Goal: Task Accomplishment & Management: Complete application form

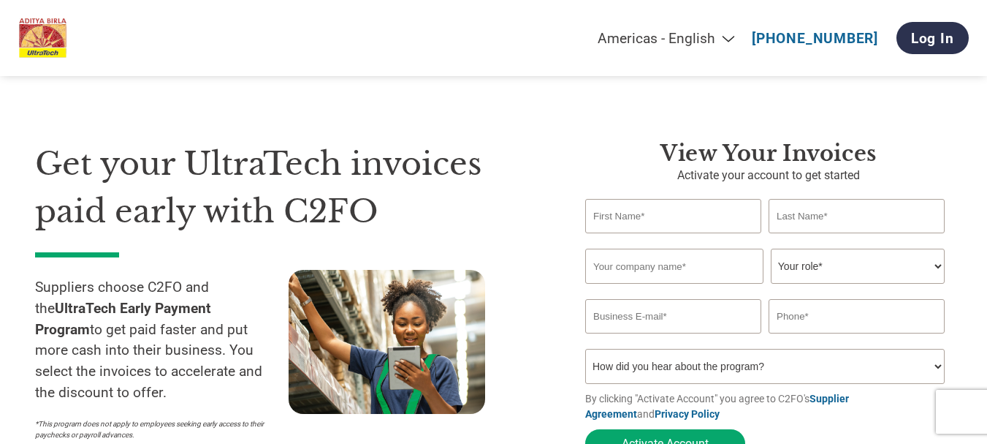
drag, startPoint x: 0, startPoint y: 0, endPoint x: 656, endPoint y: 216, distance: 690.1
click at [656, 216] on input "text" at bounding box center [673, 216] width 176 height 34
click at [640, 279] on input "text" at bounding box center [674, 265] width 178 height 35
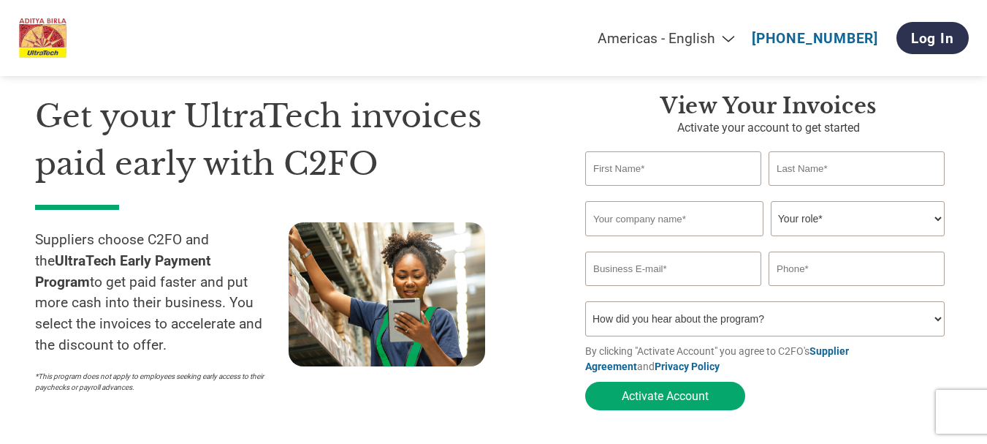
scroll to position [73, 0]
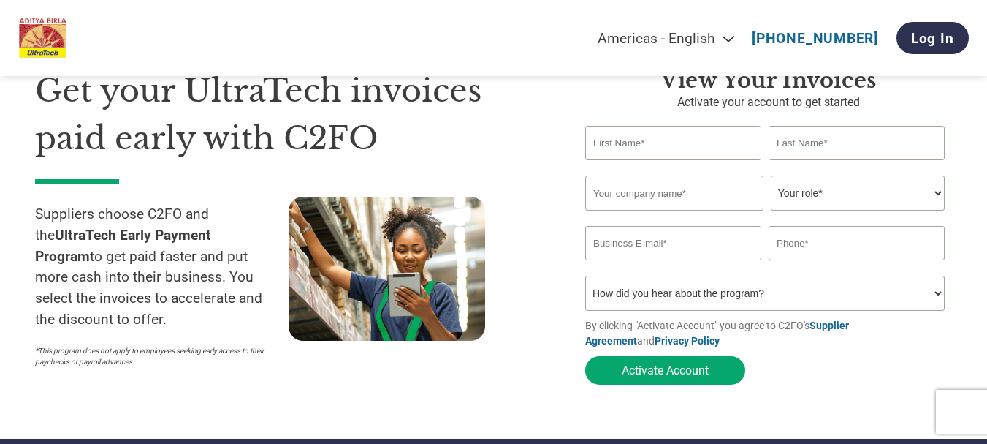
click at [653, 290] on select "How did you hear about the program? Received a letter Email Social Media Online…" at bounding box center [765, 293] width 360 height 35
select select "Other"
click at [585, 280] on select "How did you hear about the program? Received a letter Email Social Media Online…" at bounding box center [765, 293] width 360 height 35
click at [642, 147] on input "text" at bounding box center [673, 143] width 176 height 34
type input "RAHUL"
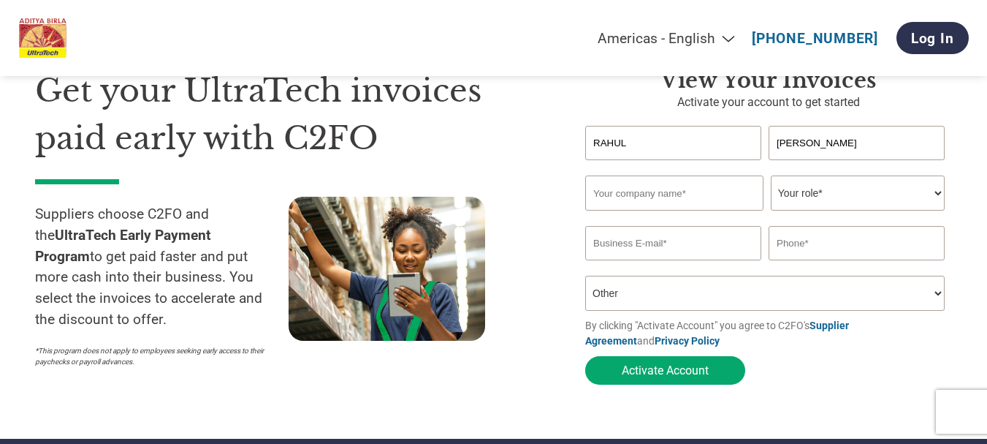
type input "[PERSON_NAME]"
type input "Sia Transmodel"
select select "OWNER_FOUNDER"
click at [771, 177] on select "Your role* CFO Controller Credit Manager Finance Director Treasurer CEO Preside…" at bounding box center [858, 192] width 174 height 35
click at [660, 250] on input "email" at bounding box center [673, 243] width 176 height 34
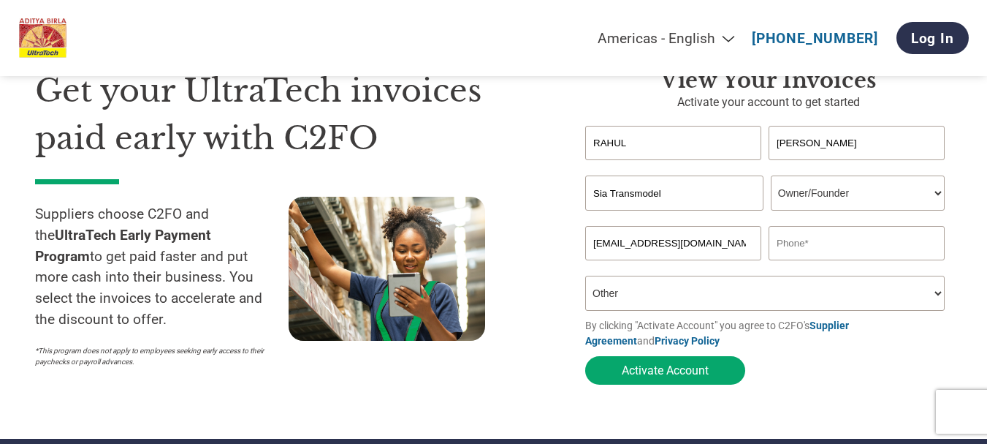
type input "[EMAIL_ADDRESS][DOMAIN_NAME]"
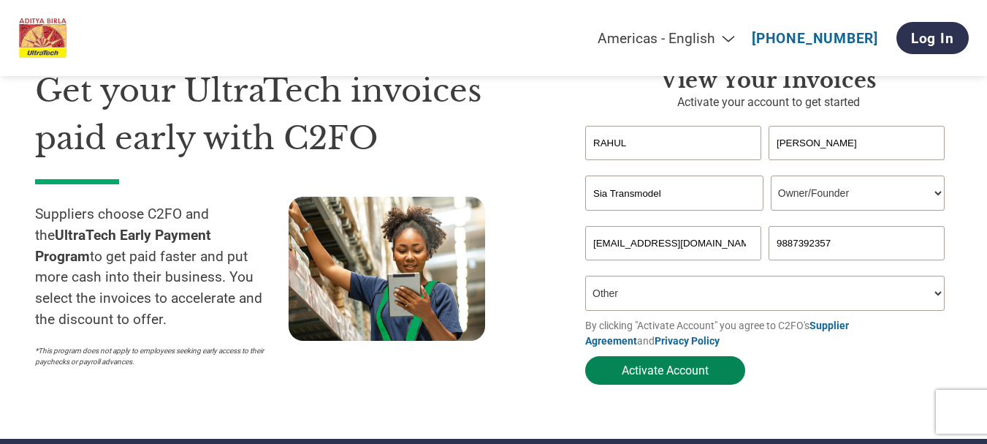
type input "9887392357"
click at [675, 375] on button "Activate Account" at bounding box center [665, 370] width 160 height 29
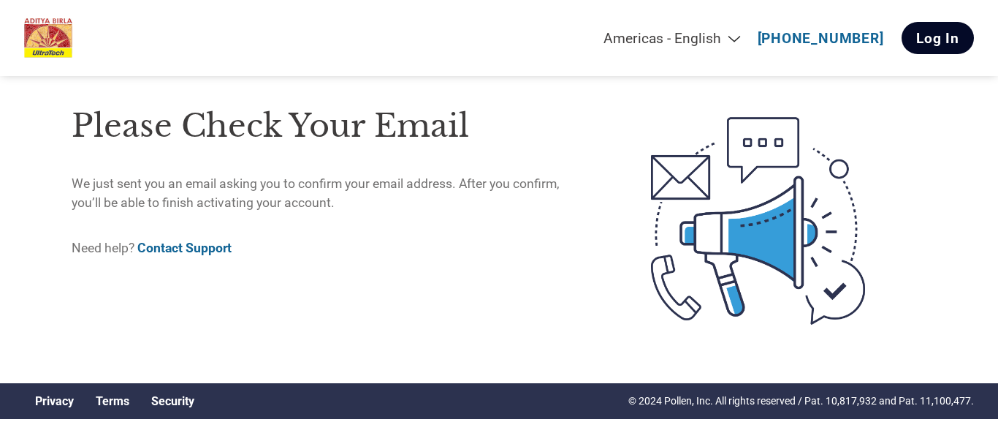
click at [936, 36] on link "Log In" at bounding box center [938, 38] width 72 height 32
